Goal: Task Accomplishment & Management: Use online tool/utility

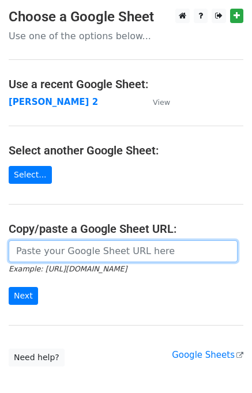
click at [35, 256] on input "url" at bounding box center [123, 251] width 229 height 22
click at [75, 252] on input "url" at bounding box center [123, 251] width 229 height 22
type input "[URL][DOMAIN_NAME]"
click at [73, 248] on input "[URL][DOMAIN_NAME]" at bounding box center [123, 251] width 229 height 22
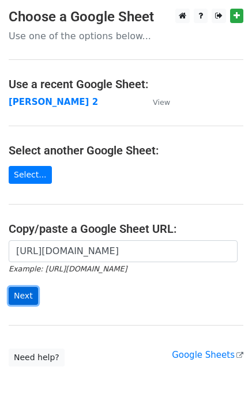
click at [21, 300] on input "Next" at bounding box center [23, 296] width 29 height 18
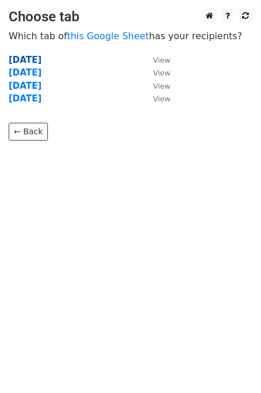
click at [16, 62] on strong "Tuesday" at bounding box center [25, 60] width 33 height 10
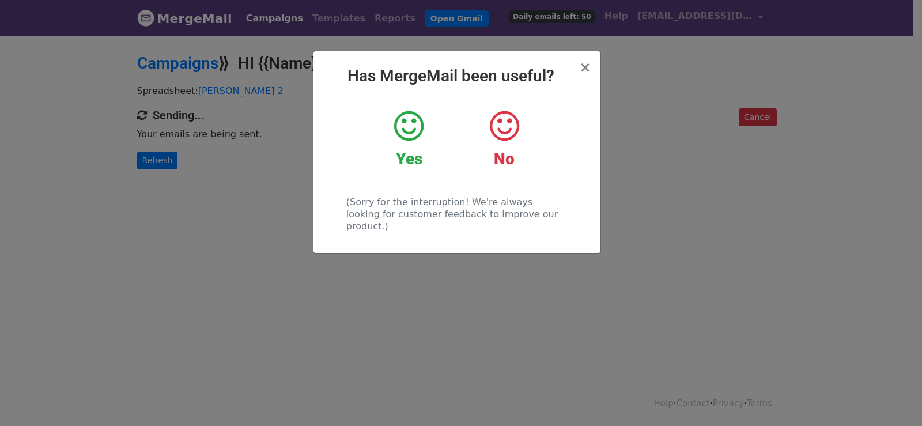
click at [229, 162] on div "× Has MergeMail been useful? Yes No (Sorry for the interruption! We're always l…" at bounding box center [461, 230] width 922 height 391
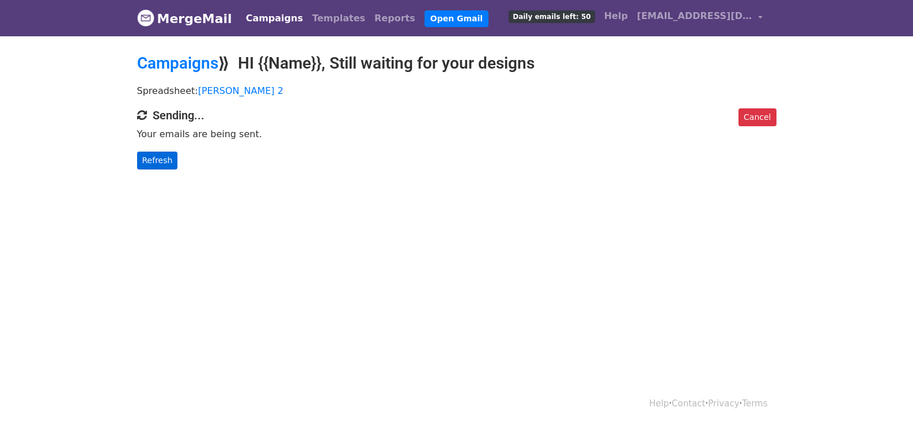
click at [186, 161] on p "Refresh" at bounding box center [457, 161] width 640 height 18
click at [145, 161] on link "Refresh" at bounding box center [157, 161] width 41 height 18
click at [159, 153] on link "Refresh" at bounding box center [157, 161] width 41 height 18
click at [163, 162] on link "Refresh" at bounding box center [157, 161] width 41 height 18
click at [162, 162] on link "Refresh" at bounding box center [157, 161] width 41 height 18
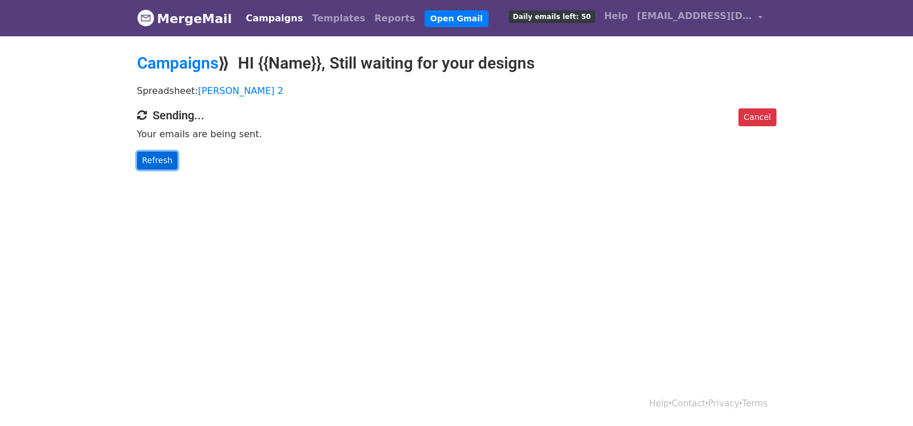
click at [162, 162] on link "Refresh" at bounding box center [157, 161] width 41 height 18
click at [161, 159] on link "Refresh" at bounding box center [157, 161] width 41 height 18
click at [160, 157] on link "Refresh" at bounding box center [157, 161] width 41 height 18
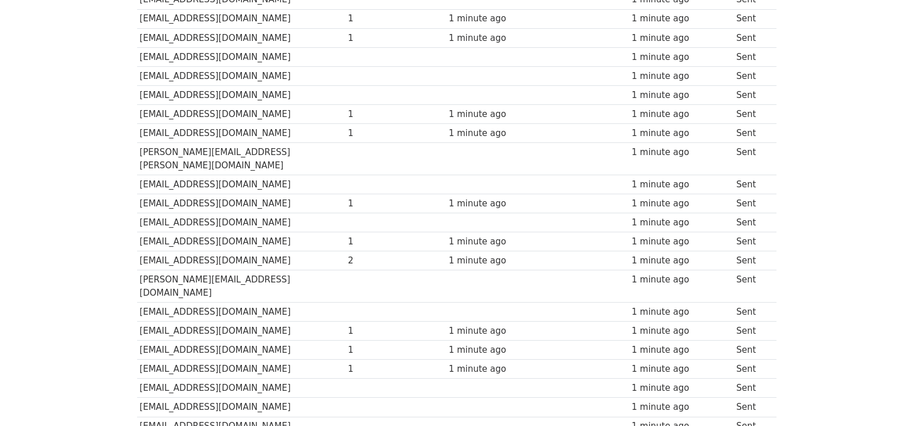
scroll to position [692, 0]
